Goal: Information Seeking & Learning: Learn about a topic

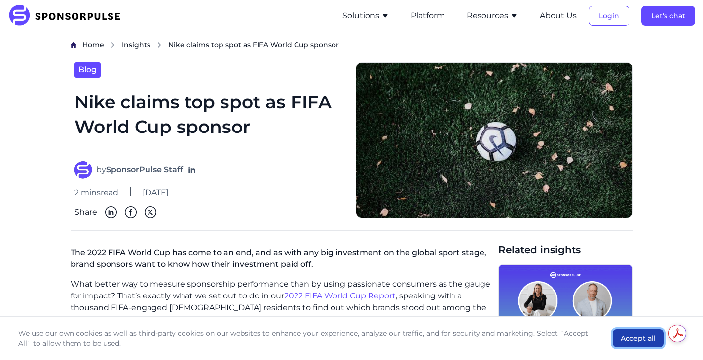
click at [651, 338] on button "Accept all" at bounding box center [637, 339] width 51 height 18
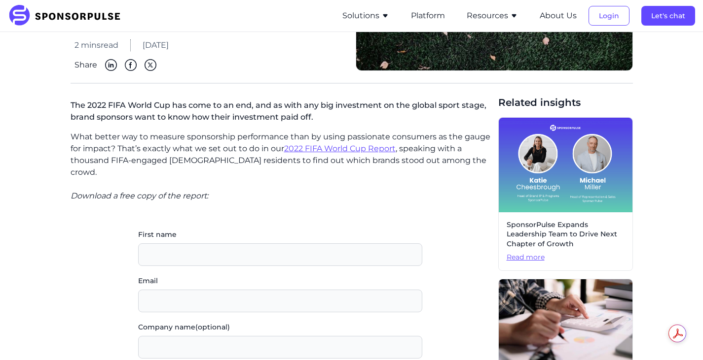
scroll to position [148, 0]
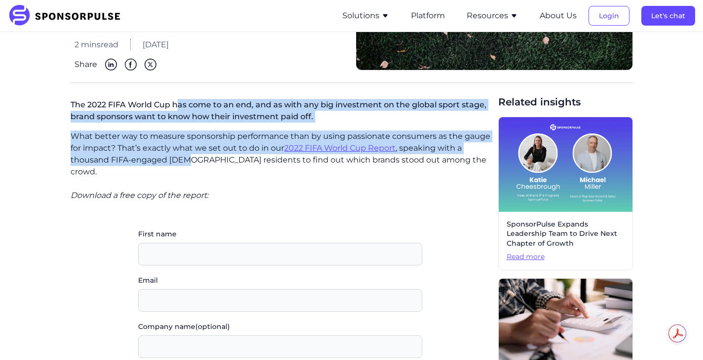
drag, startPoint x: 177, startPoint y: 100, endPoint x: 184, endPoint y: 155, distance: 55.2
click at [184, 155] on p "What better way to measure sponsorship performance than by using passionate con…" at bounding box center [281, 154] width 420 height 47
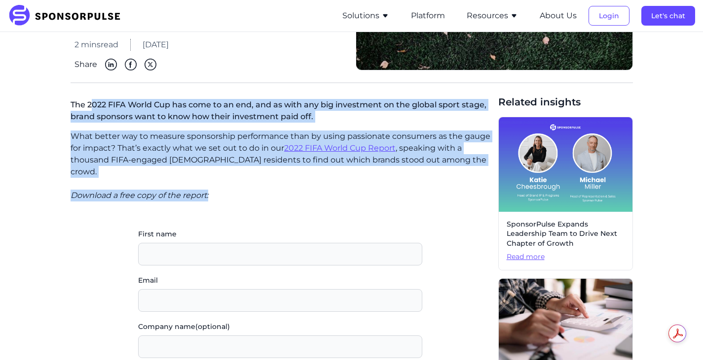
drag, startPoint x: 220, startPoint y: 184, endPoint x: 92, endPoint y: 107, distance: 149.5
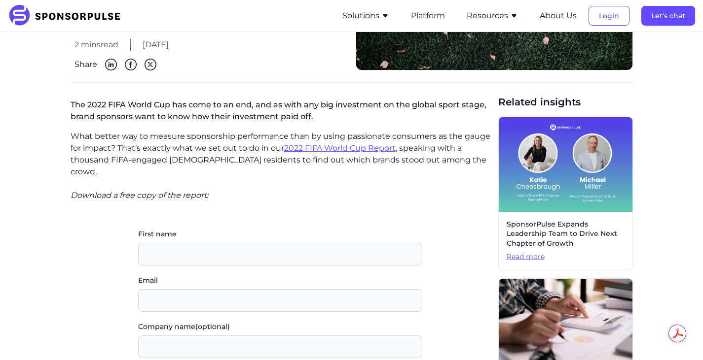
click at [74, 103] on p "The 2022 FIFA World Cup has come to an end, and as with any big investment on t…" at bounding box center [281, 112] width 420 height 35
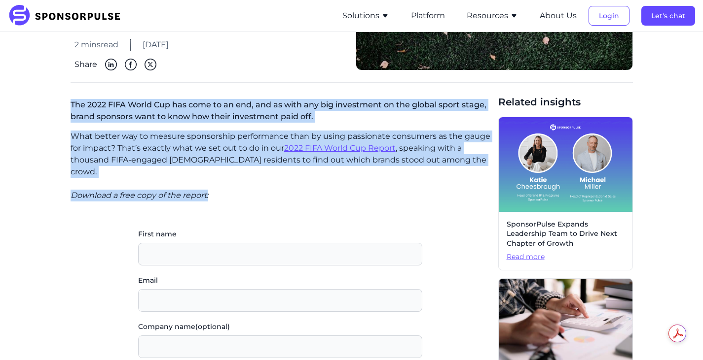
drag, startPoint x: 71, startPoint y: 104, endPoint x: 210, endPoint y: 182, distance: 160.0
